Goal: Check status: Check status

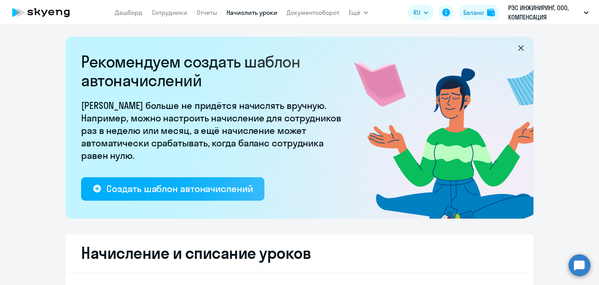
select select "10"
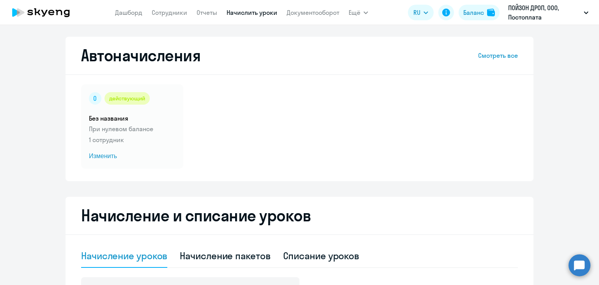
select select "10"
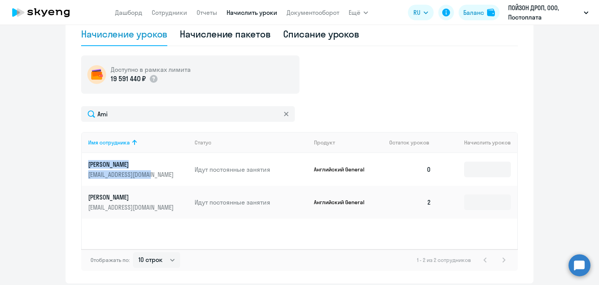
scroll to position [56, 0]
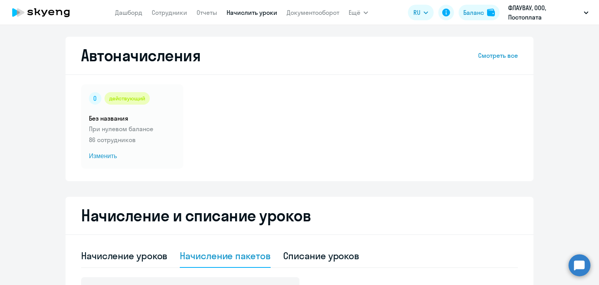
select select "10"
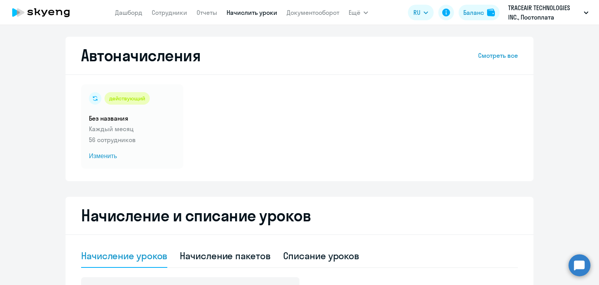
select select "10"
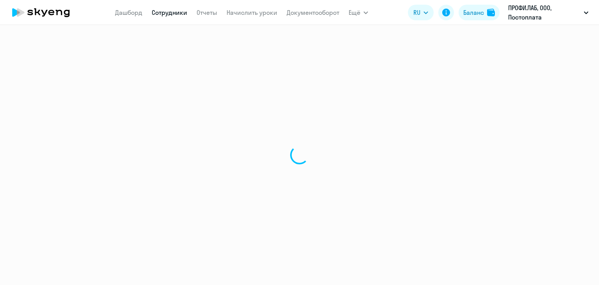
select select "30"
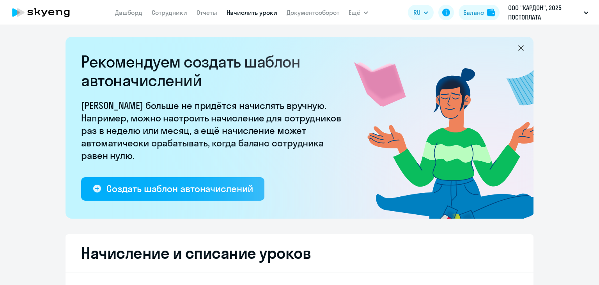
select select "10"
